Goal: Task Accomplishment & Management: Use online tool/utility

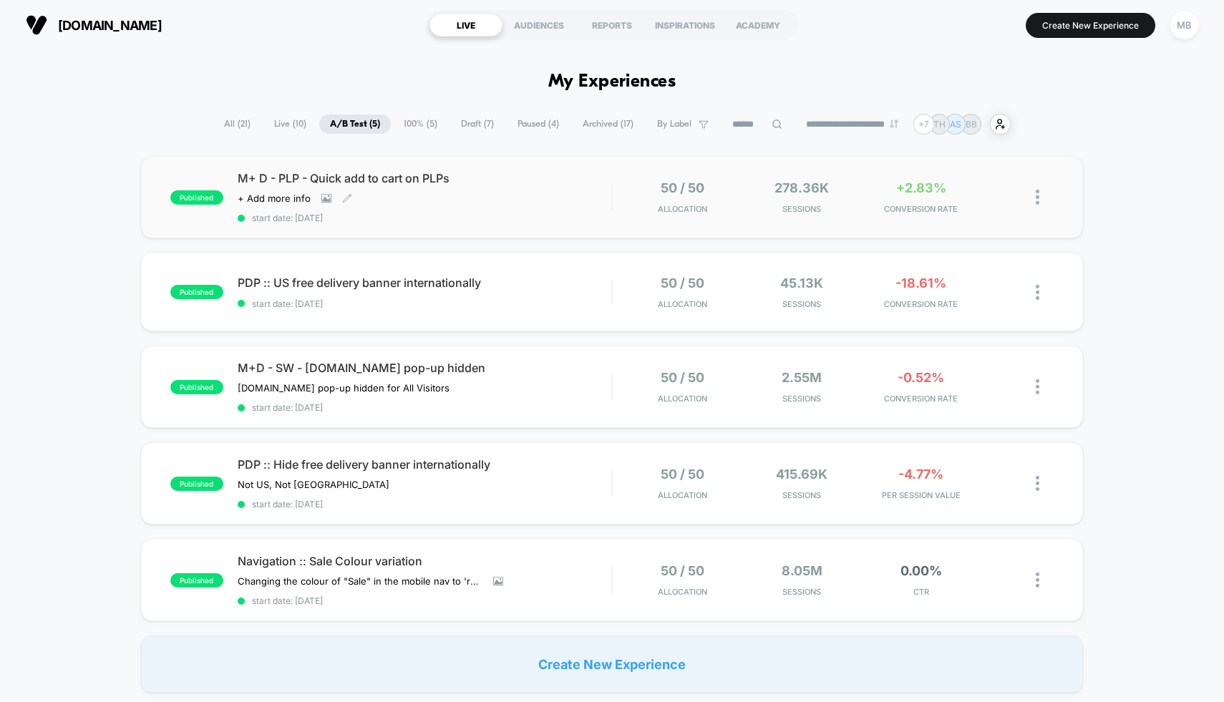
click at [563, 184] on span "M+ D - PLP - Quick add to cart on PLPs" at bounding box center [425, 178] width 374 height 14
